Goal: Task Accomplishment & Management: Use online tool/utility

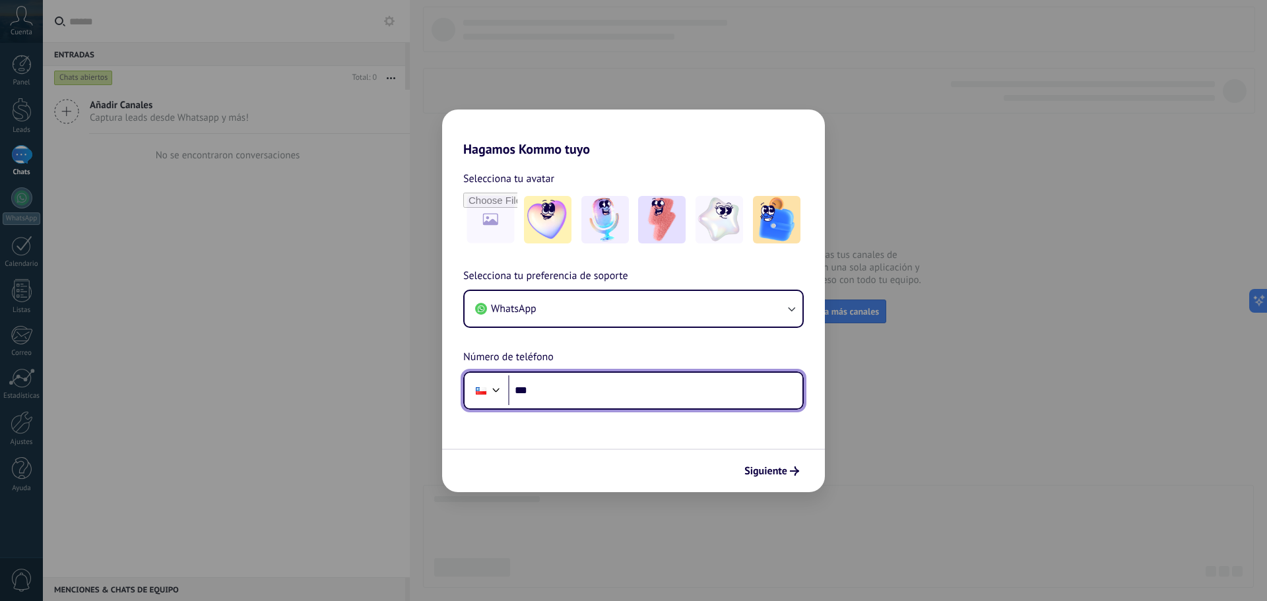
click at [589, 393] on input "***" at bounding box center [655, 390] width 294 height 30
click at [546, 387] on input "***" at bounding box center [655, 390] width 294 height 30
type input "**********"
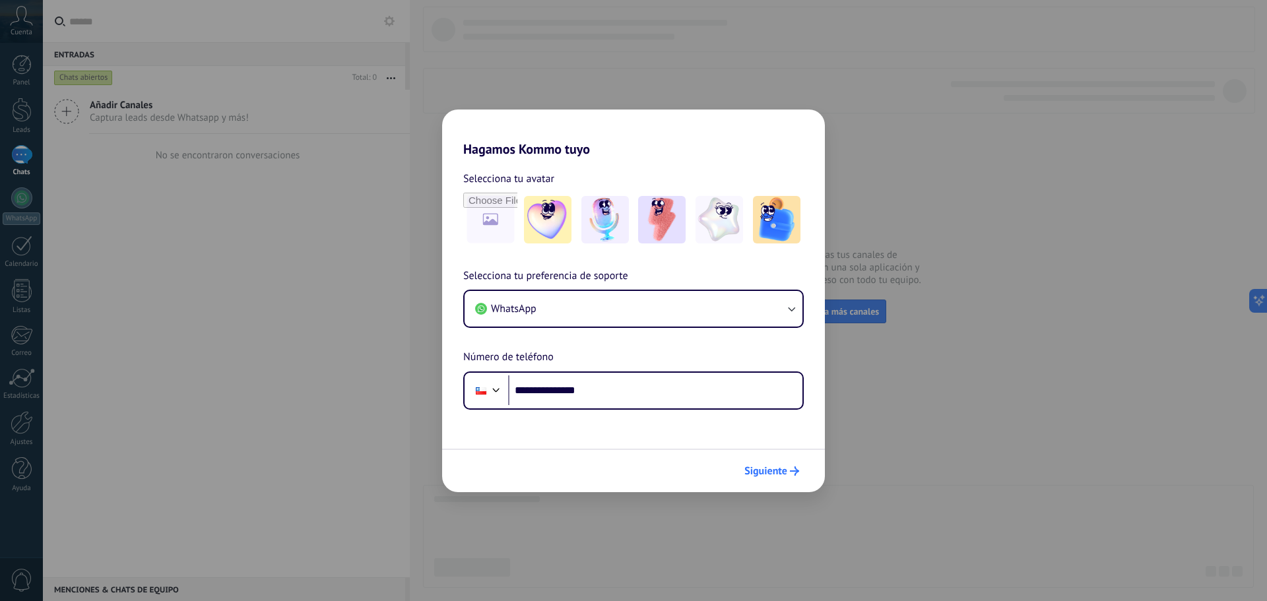
click at [743, 476] on button "Siguiente" at bounding box center [771, 471] width 67 height 22
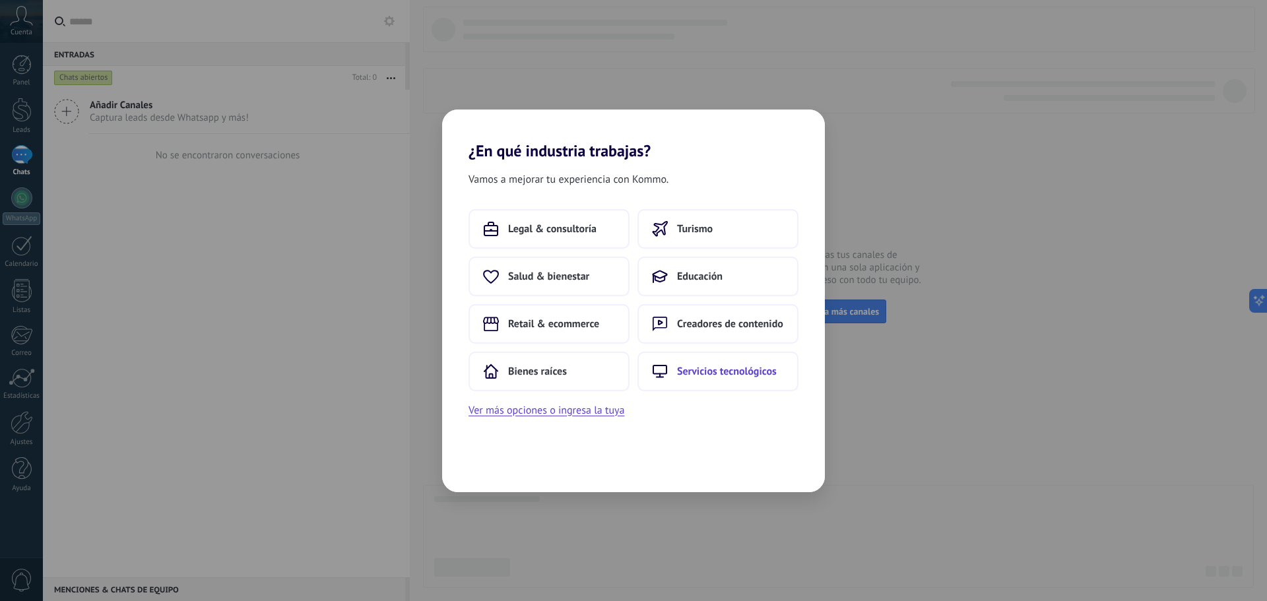
click at [723, 372] on span "Servicios tecnológicos" at bounding box center [727, 371] width 100 height 13
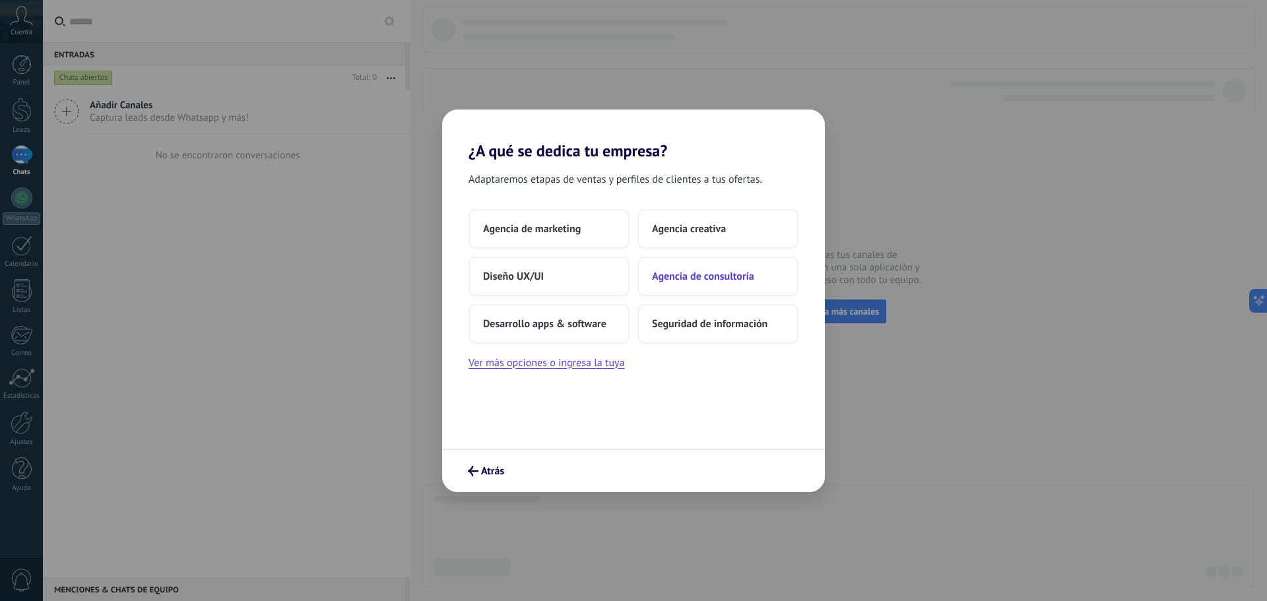
click at [669, 275] on span "Agencia de consultoría" at bounding box center [703, 276] width 102 height 13
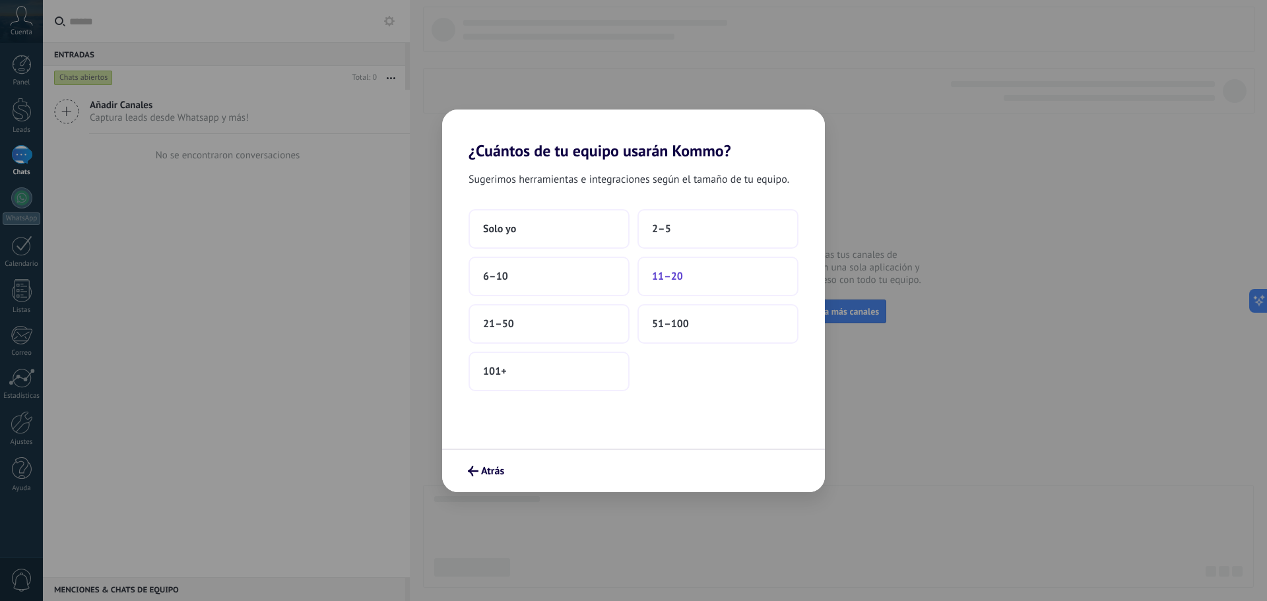
click at [674, 276] on span "11–20" at bounding box center [667, 276] width 31 height 13
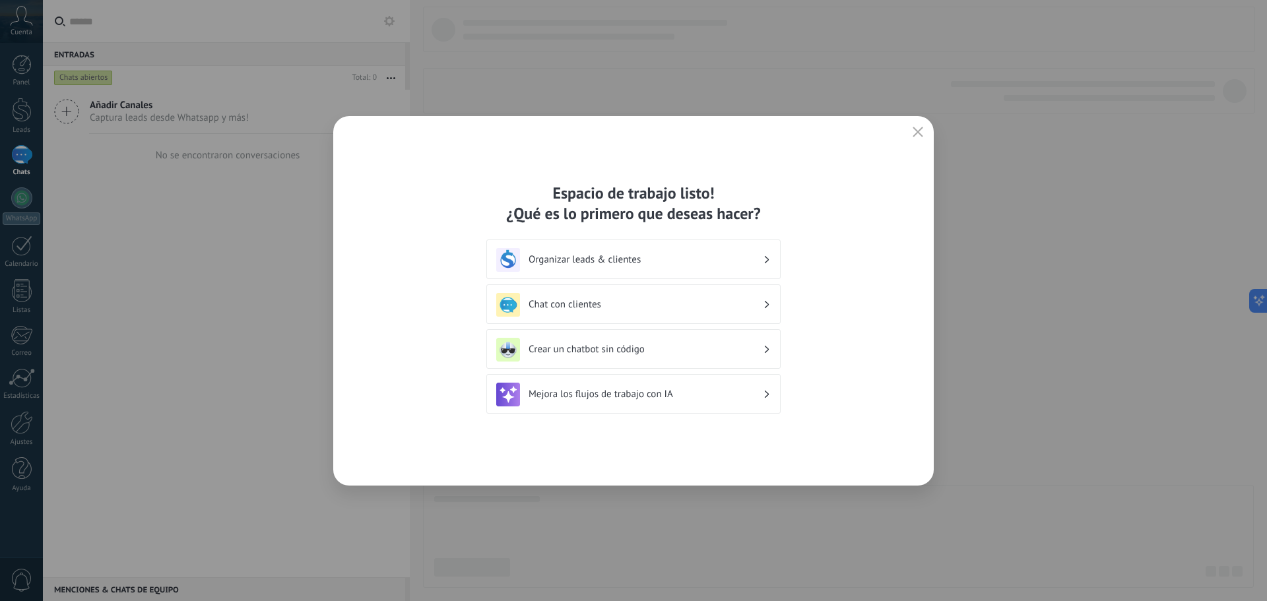
click at [547, 348] on h3 "Crear un chatbot sin código" at bounding box center [646, 349] width 234 height 13
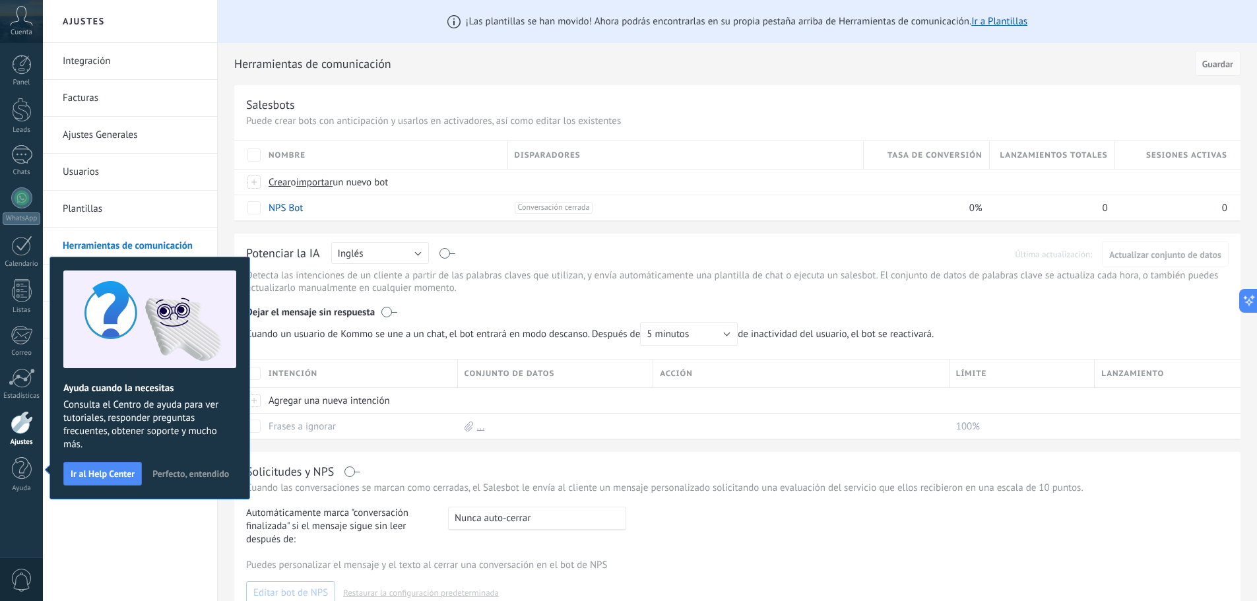
click at [733, 531] on div "Automáticamente marca "conversación finalizada" si el mensaje sigue sin leer de…" at bounding box center [737, 527] width 983 height 40
click at [705, 111] on div "Salesbots" at bounding box center [737, 104] width 983 height 15
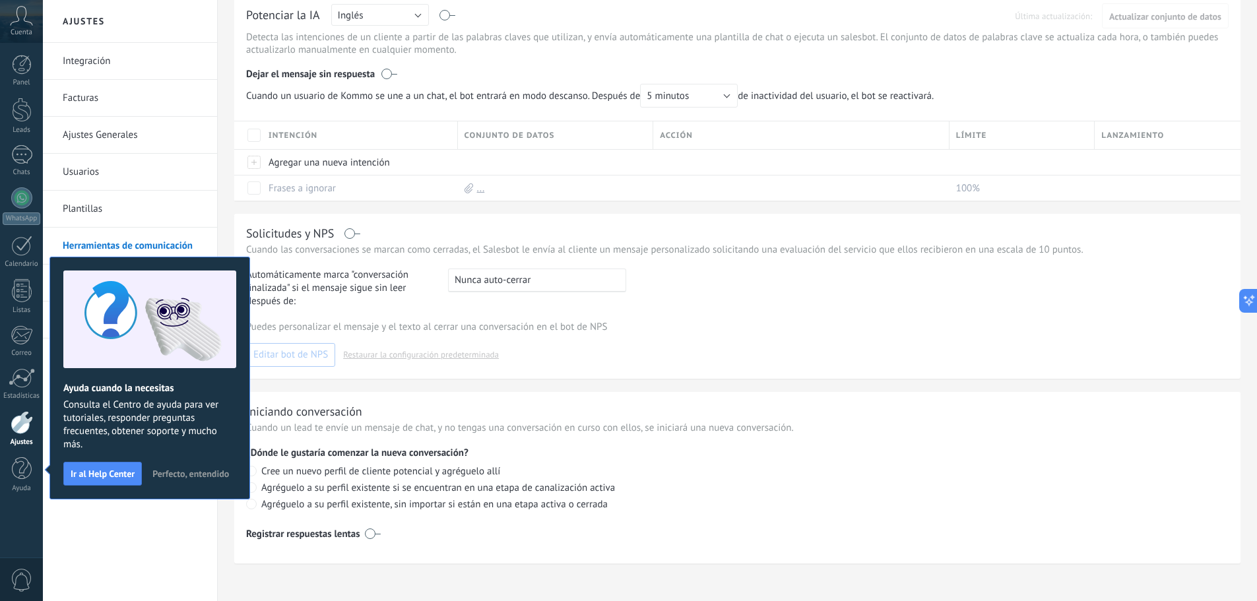
scroll to position [244, 0]
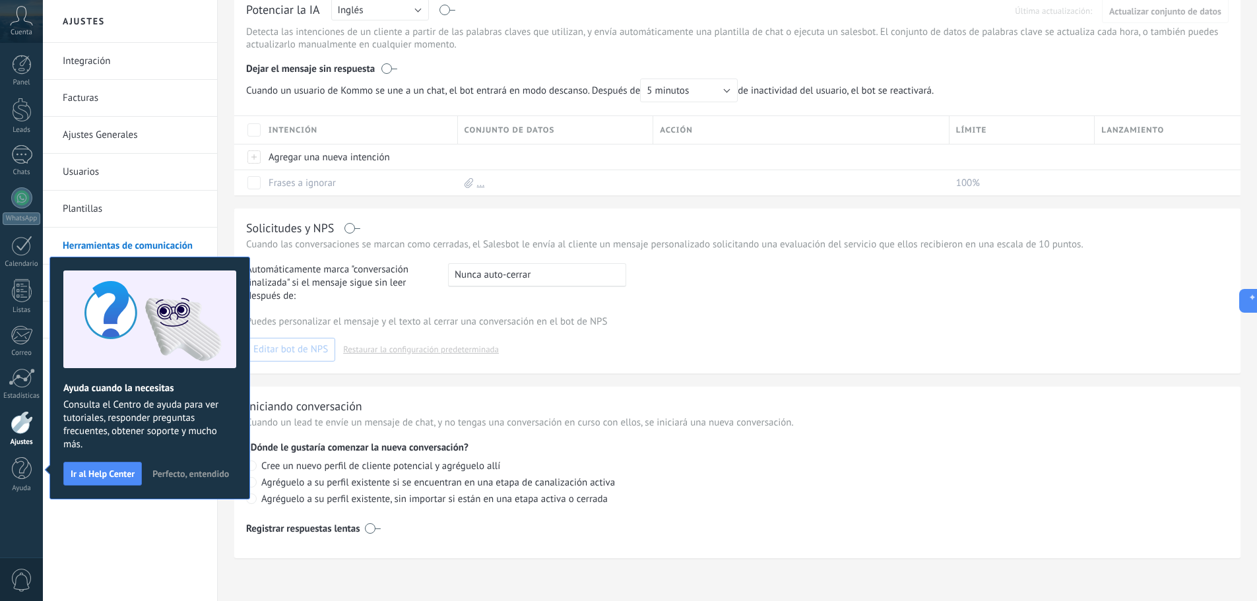
click at [170, 469] on span "Perfecto, entendido" at bounding box center [190, 473] width 77 height 9
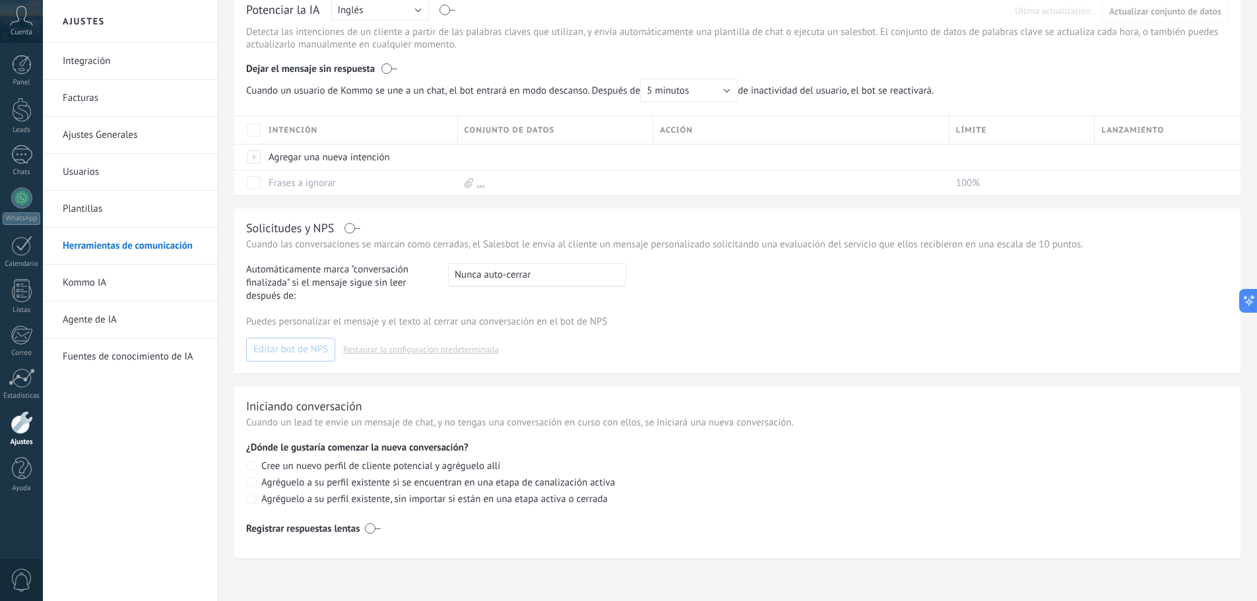
click at [99, 63] on link "Integración" at bounding box center [133, 61] width 141 height 37
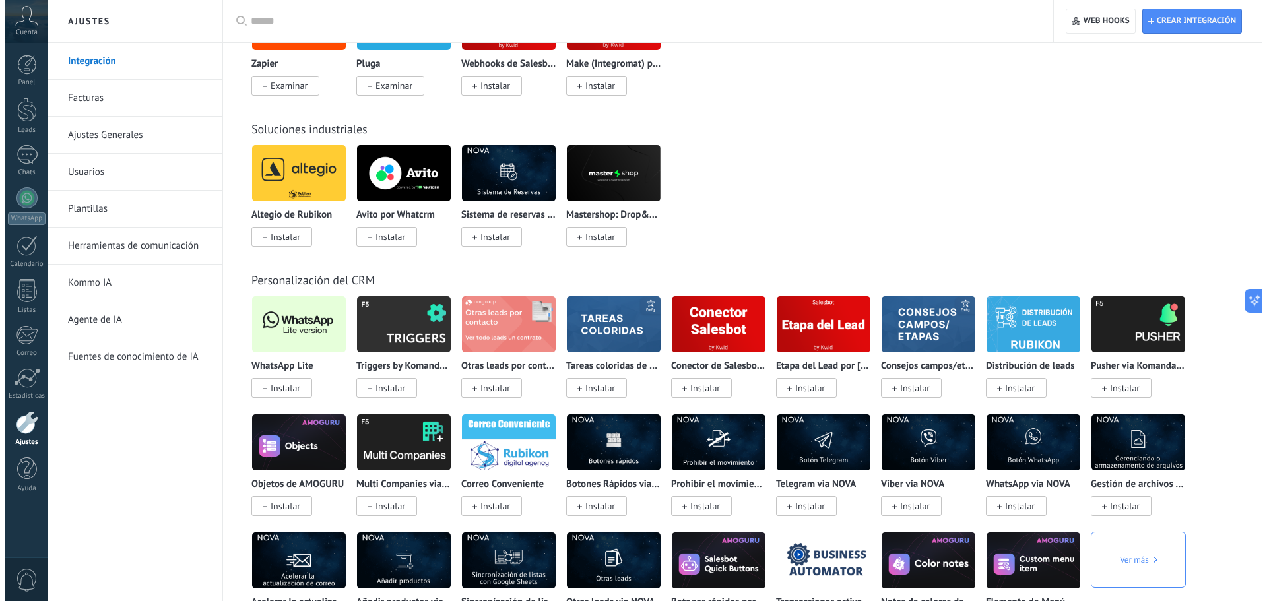
scroll to position [2420, 0]
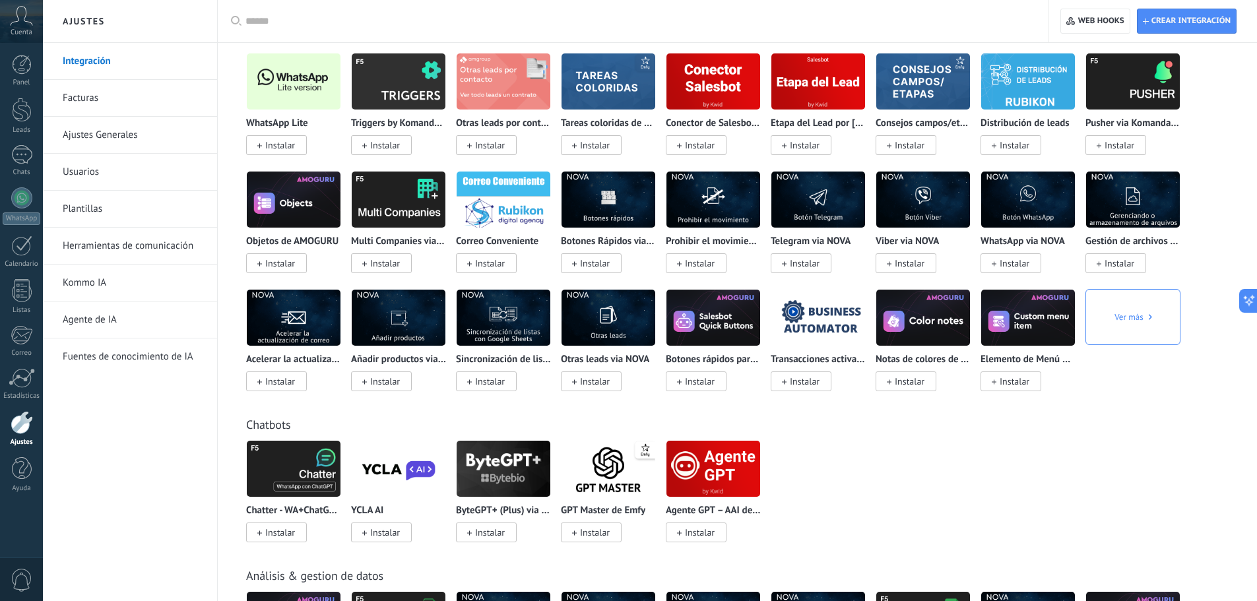
click at [22, 422] on div at bounding box center [22, 422] width 22 height 23
click at [22, 115] on div at bounding box center [22, 110] width 20 height 24
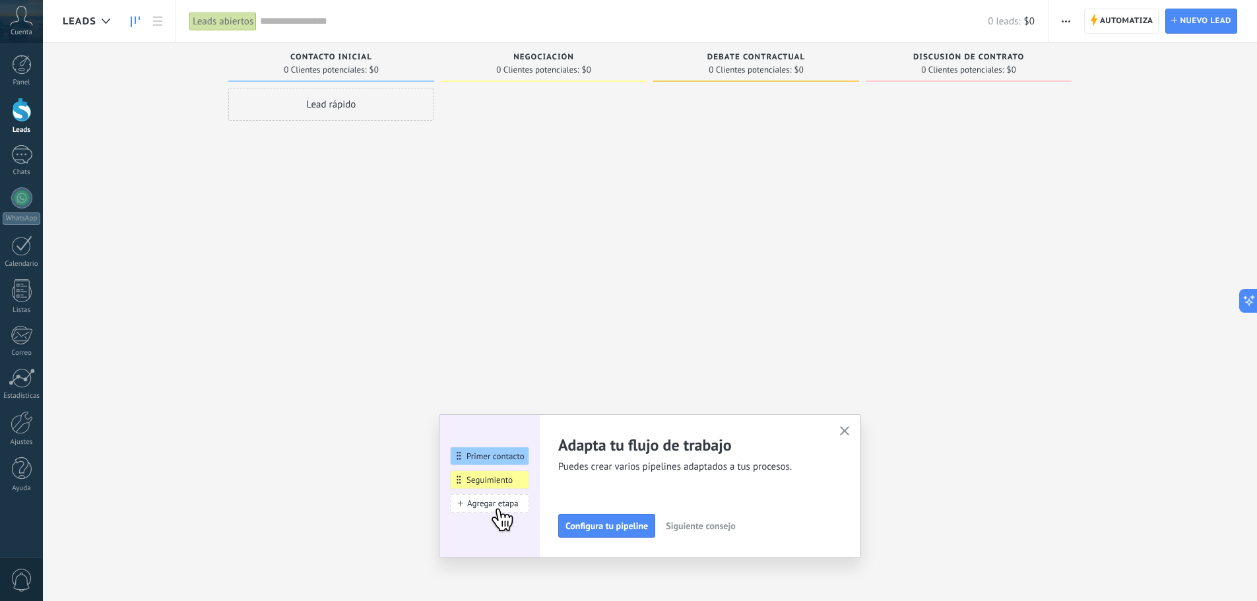
click at [849, 435] on icon "button" at bounding box center [845, 431] width 10 height 10
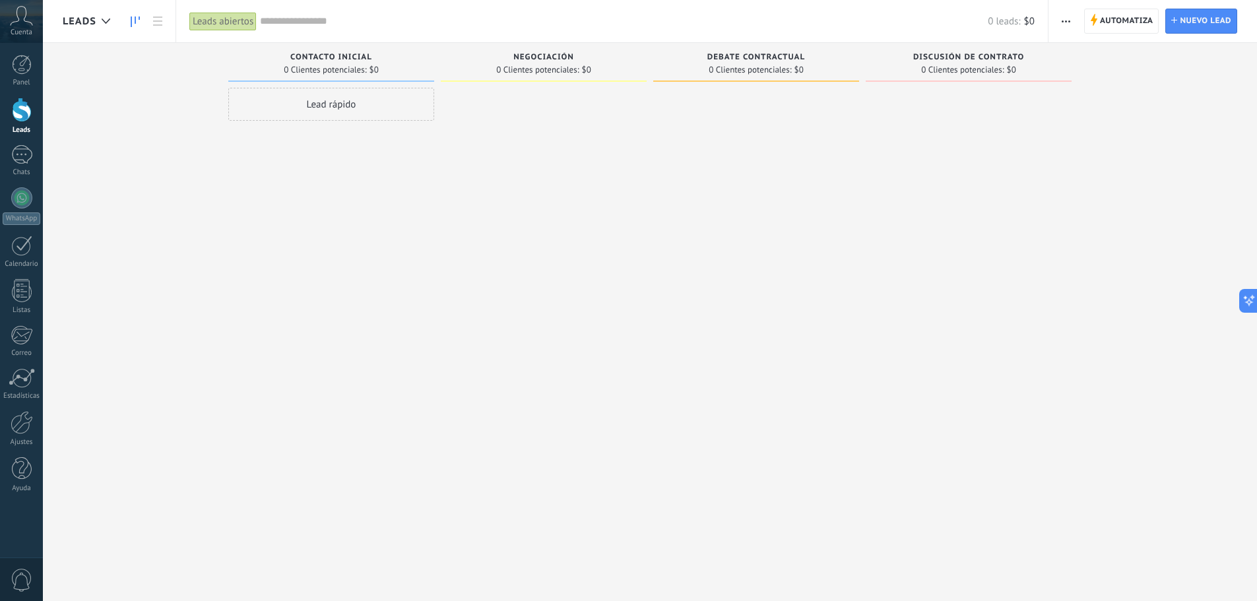
click at [1068, 20] on icon "button" at bounding box center [1066, 21] width 9 height 2
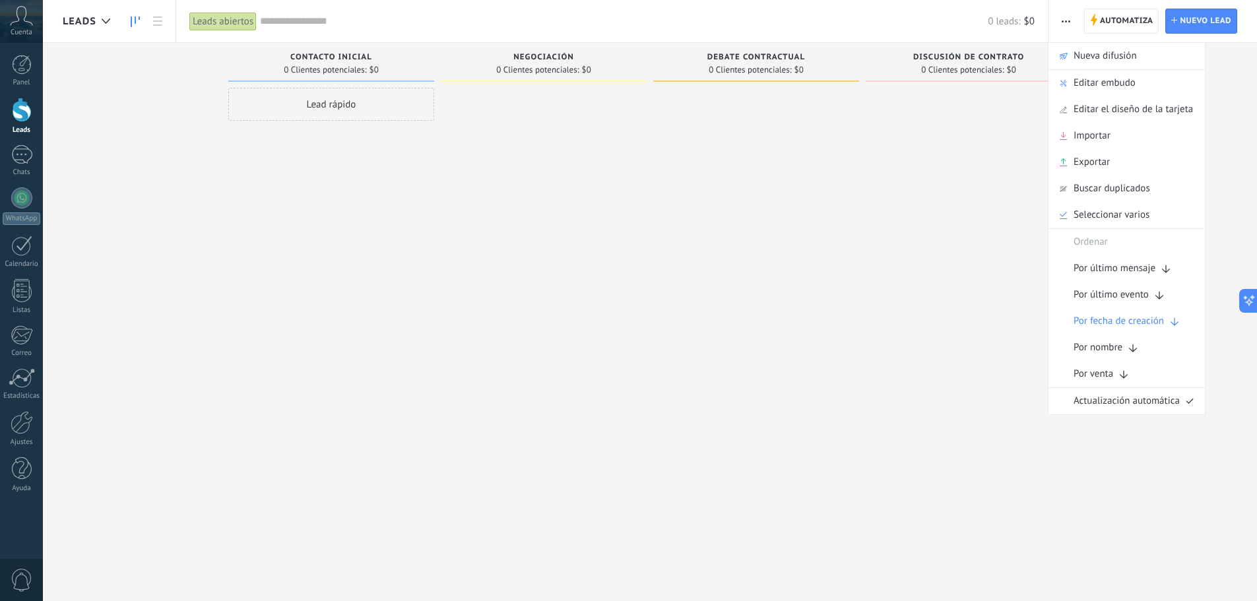
click at [13, 26] on div "Cuenta" at bounding box center [21, 21] width 43 height 43
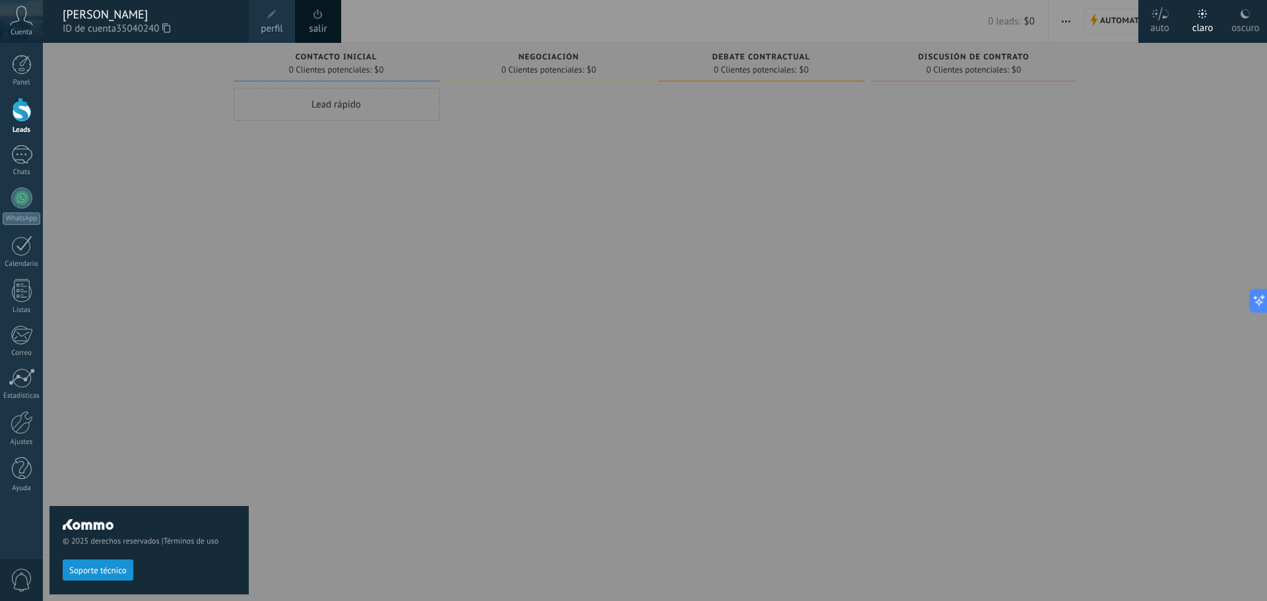
click at [277, 26] on span "perfil" at bounding box center [272, 29] width 22 height 15
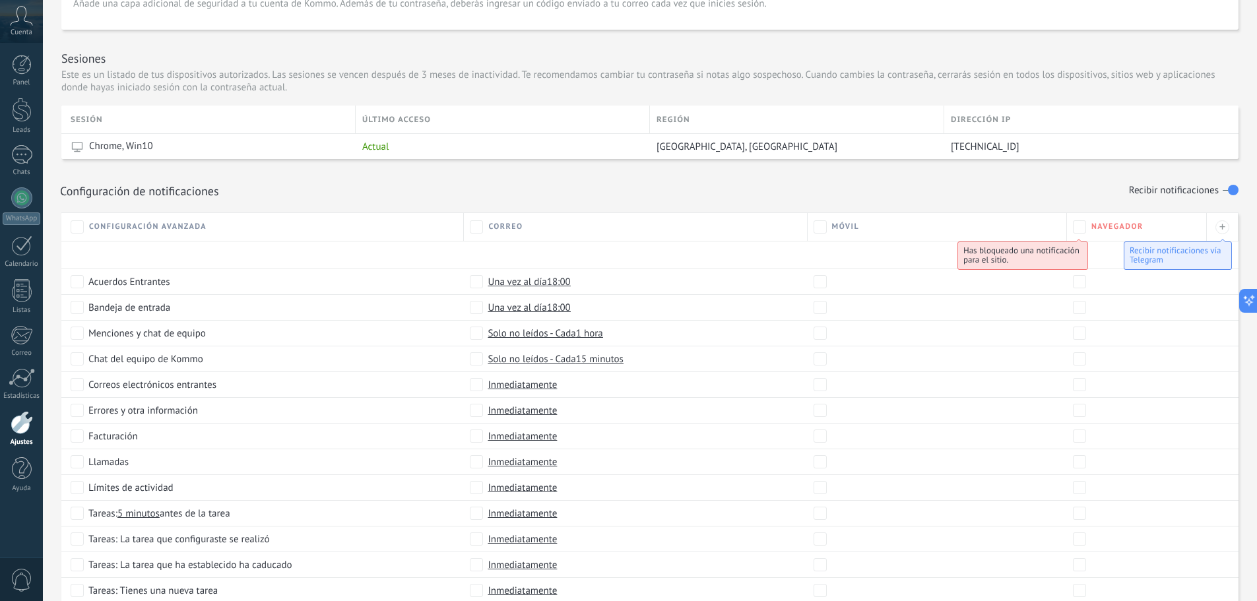
scroll to position [406, 0]
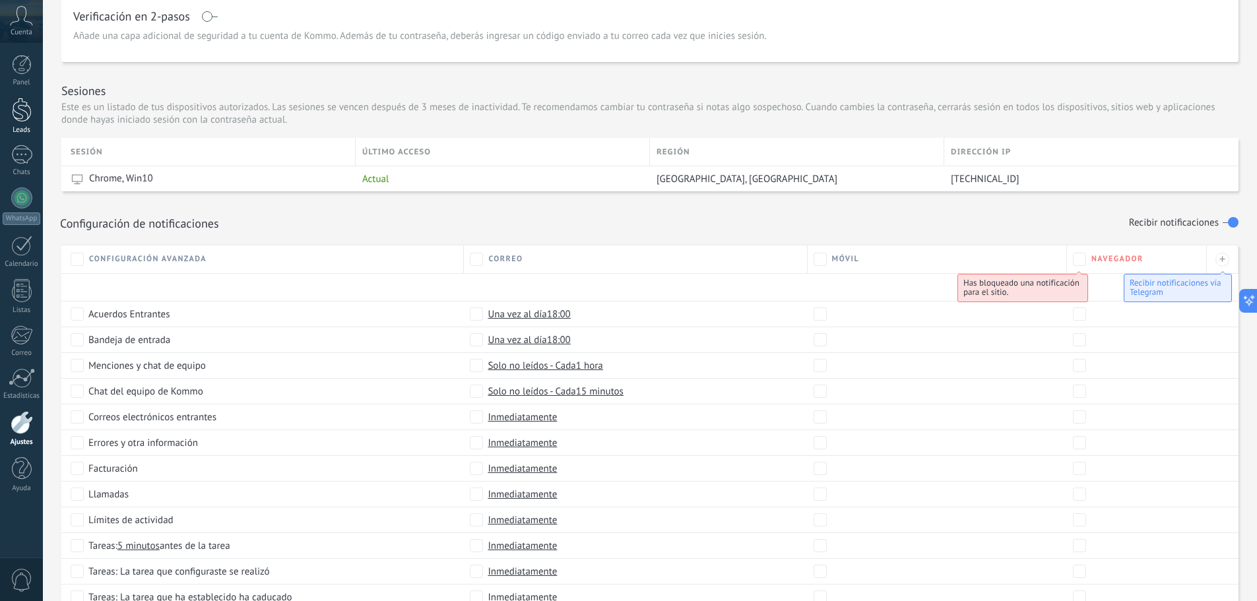
click at [22, 115] on div at bounding box center [22, 110] width 20 height 24
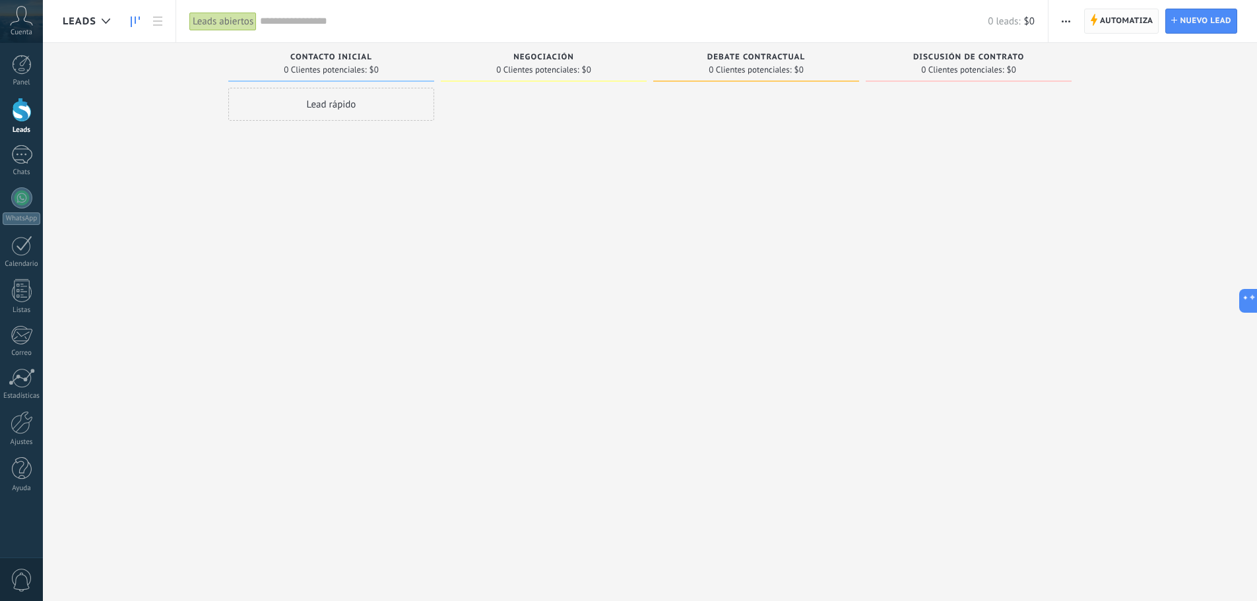
click at [1126, 24] on span "Automatiza" at bounding box center [1126, 21] width 53 height 24
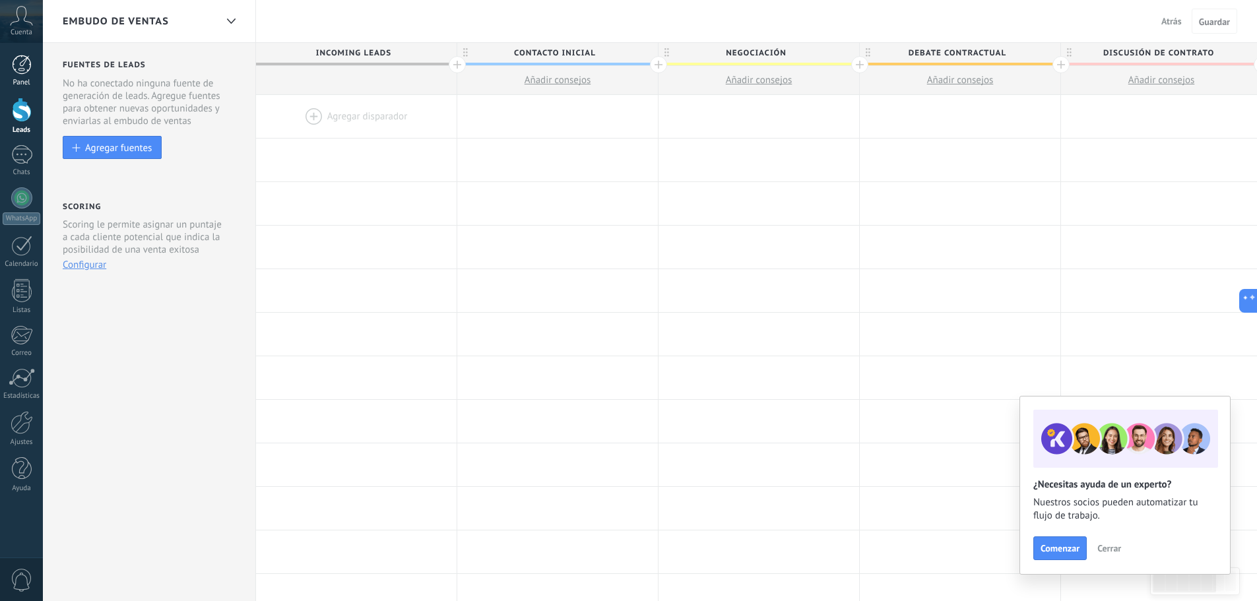
click at [20, 75] on link "Panel" at bounding box center [21, 71] width 43 height 32
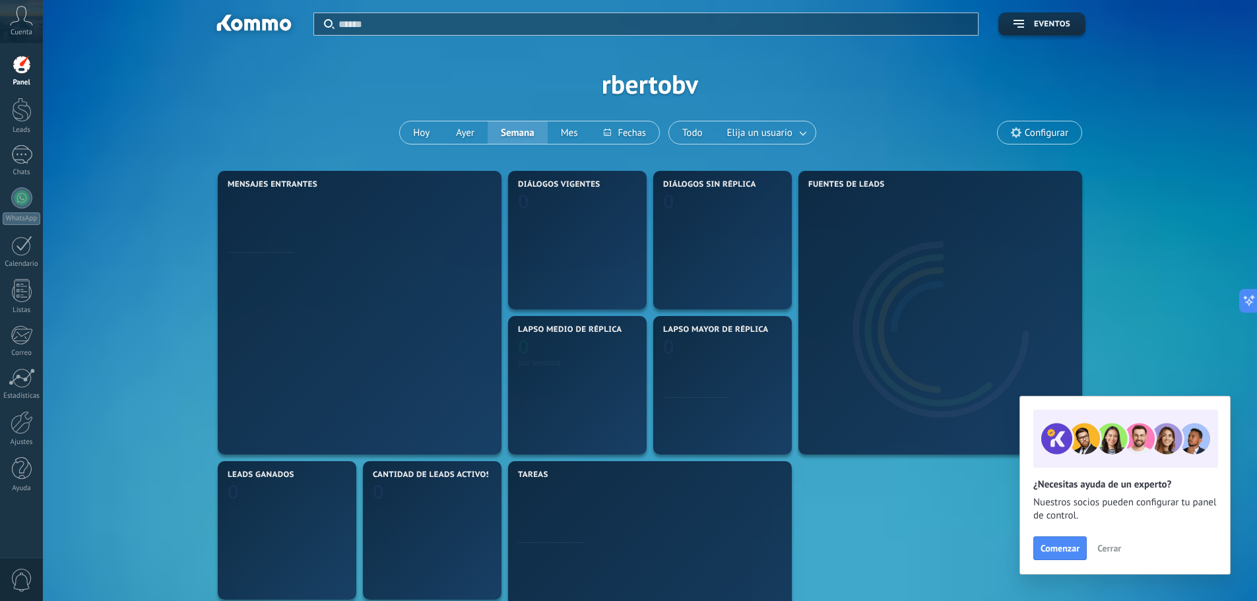
click at [17, 15] on use at bounding box center [22, 15] width 22 height 19
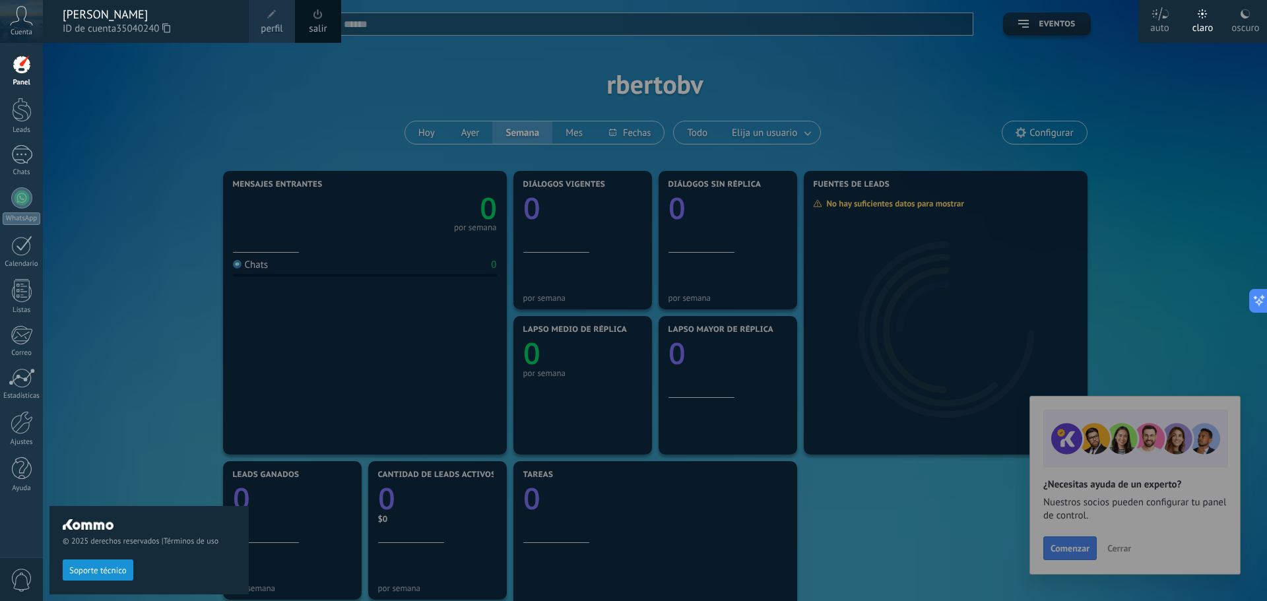
click at [1152, 218] on div at bounding box center [676, 300] width 1267 height 601
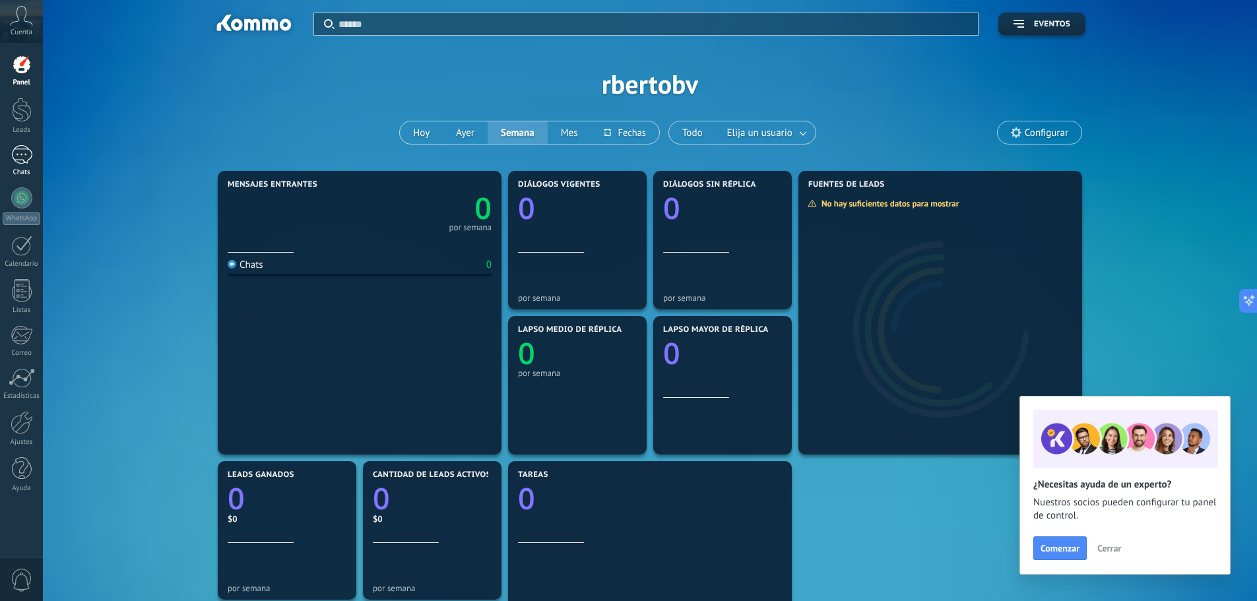
click at [25, 163] on div at bounding box center [21, 154] width 21 height 19
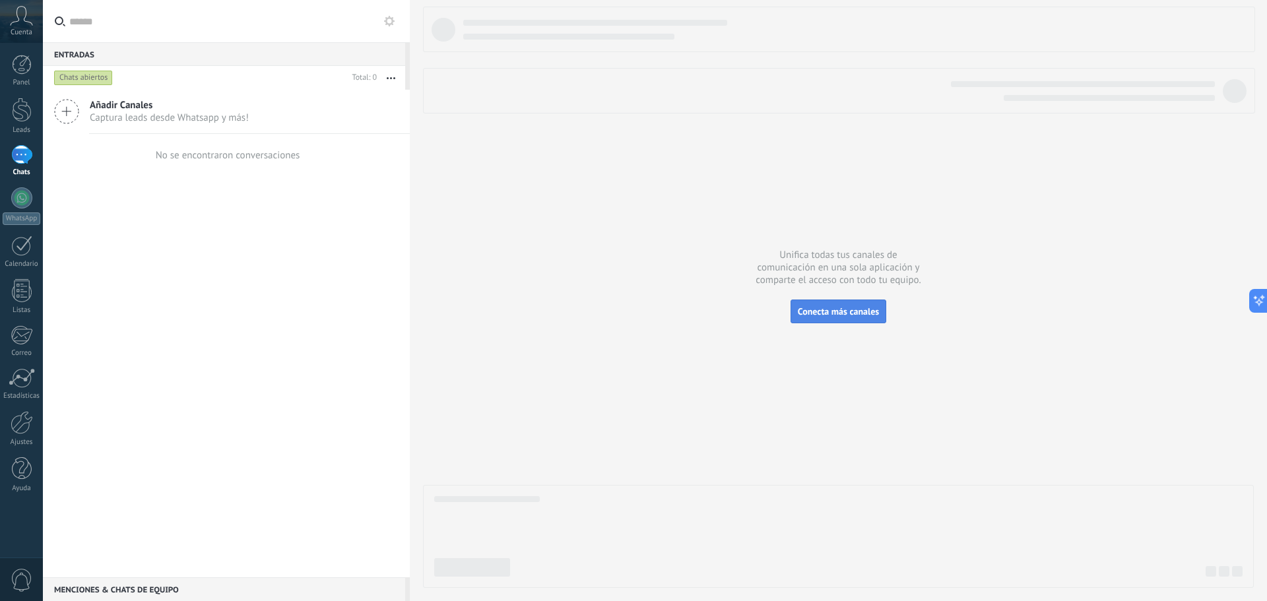
click at [813, 313] on span "Conecta más canales" at bounding box center [838, 312] width 81 height 12
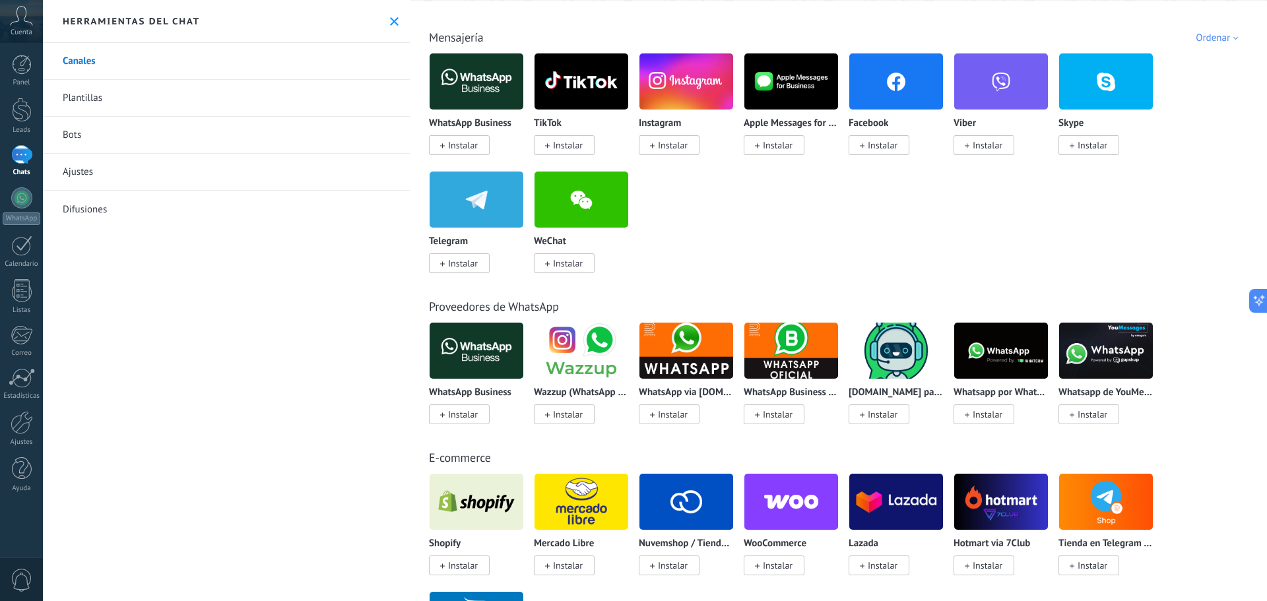
scroll to position [220, 0]
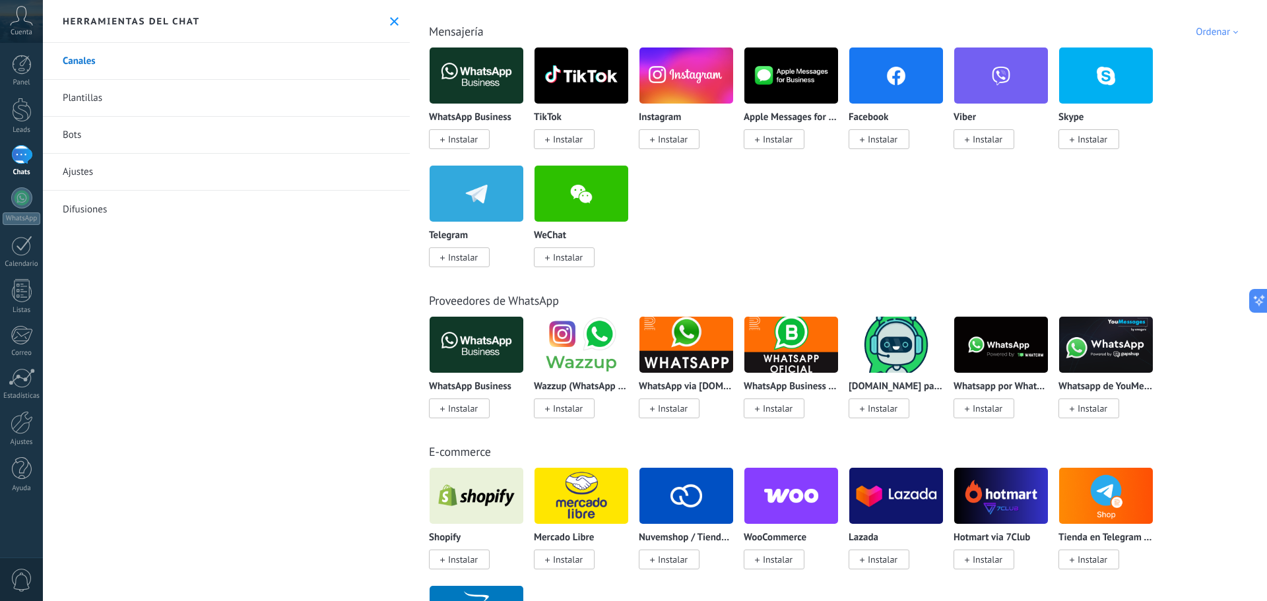
click at [664, 406] on span "Instalar" at bounding box center [673, 409] width 30 height 12
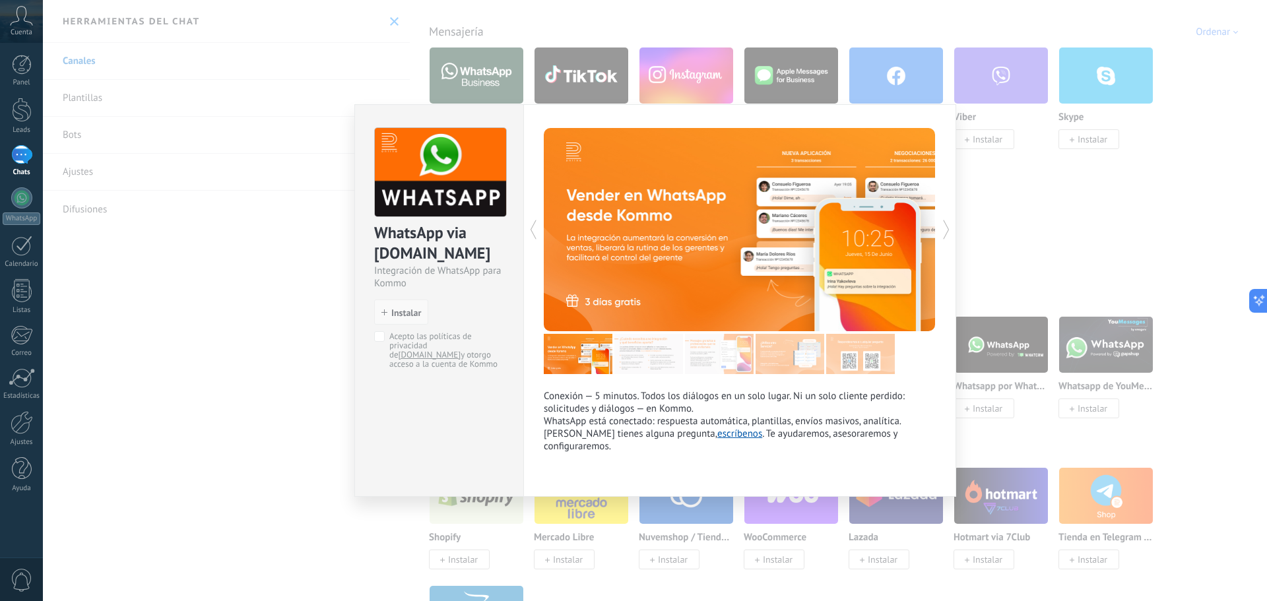
click at [409, 311] on span "Instalar" at bounding box center [406, 312] width 30 height 9
click at [391, 313] on span "Instalar" at bounding box center [401, 312] width 40 height 9
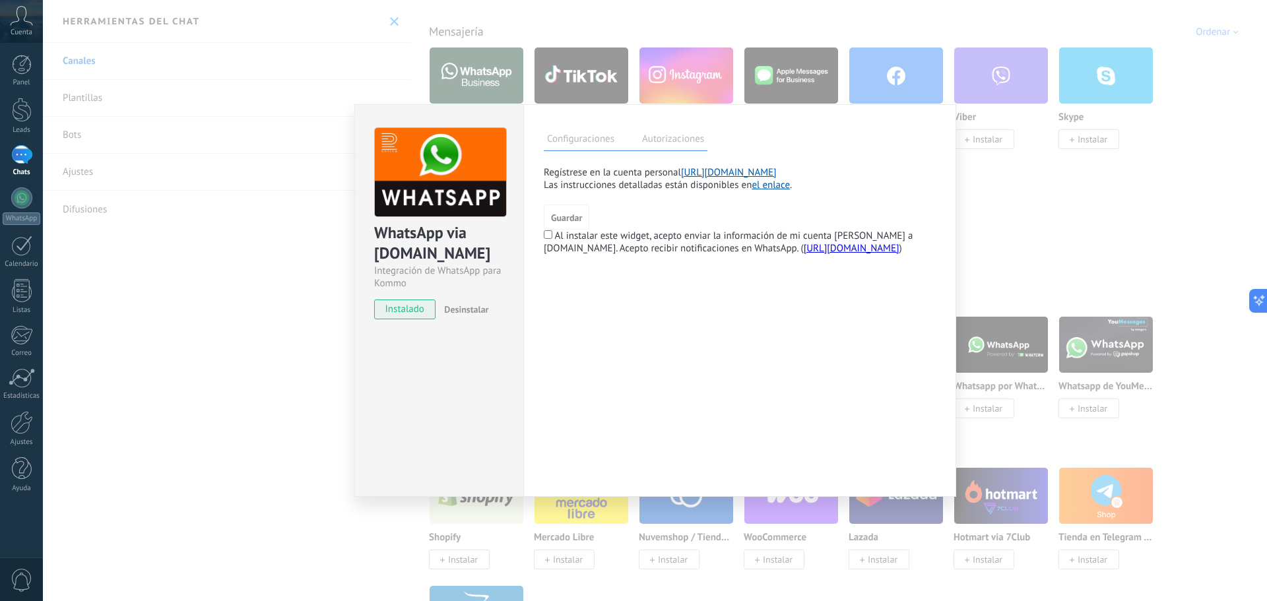
click at [406, 308] on span "instalado" at bounding box center [405, 310] width 60 height 20
click at [721, 172] on link "[URL][DOMAIN_NAME]" at bounding box center [729, 172] width 96 height 13
